Goal: Task Accomplishment & Management: Use online tool/utility

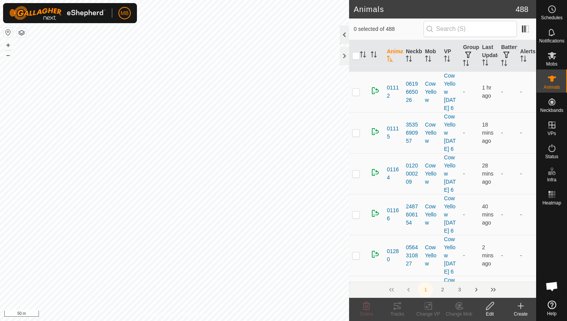
click at [343, 35] on div at bounding box center [344, 34] width 9 height 19
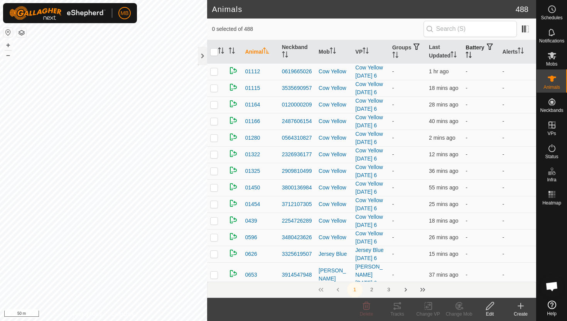
click at [472, 53] on icon "Activate to sort" at bounding box center [469, 55] width 6 height 6
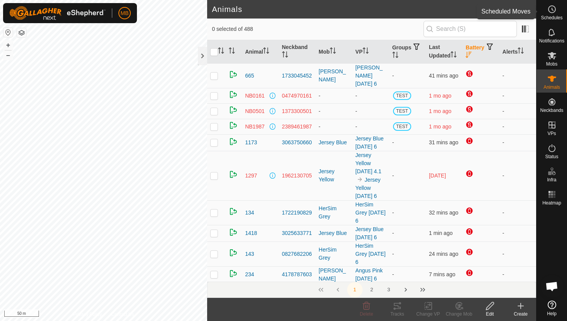
click at [553, 10] on icon at bounding box center [551, 9] width 9 height 9
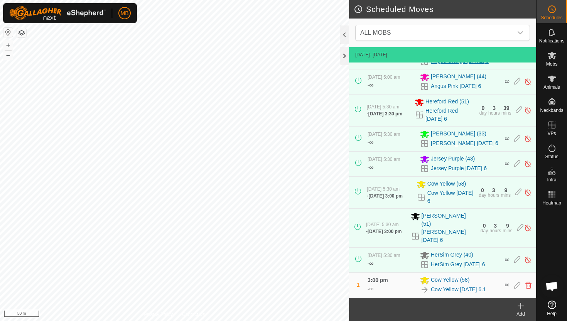
scroll to position [118, 0]
